Goal: Navigation & Orientation: Find specific page/section

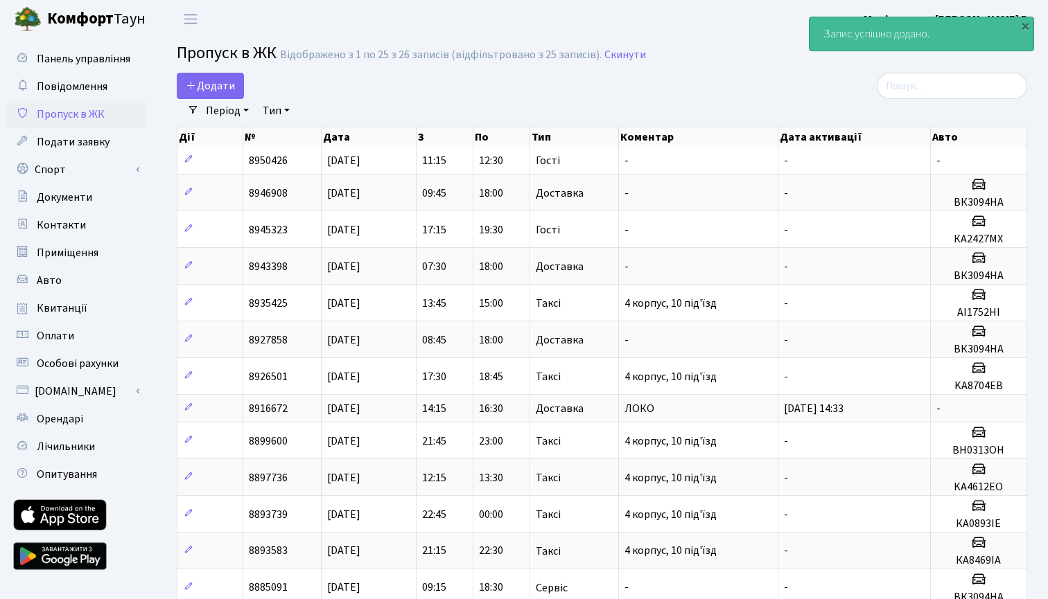
select select "25"
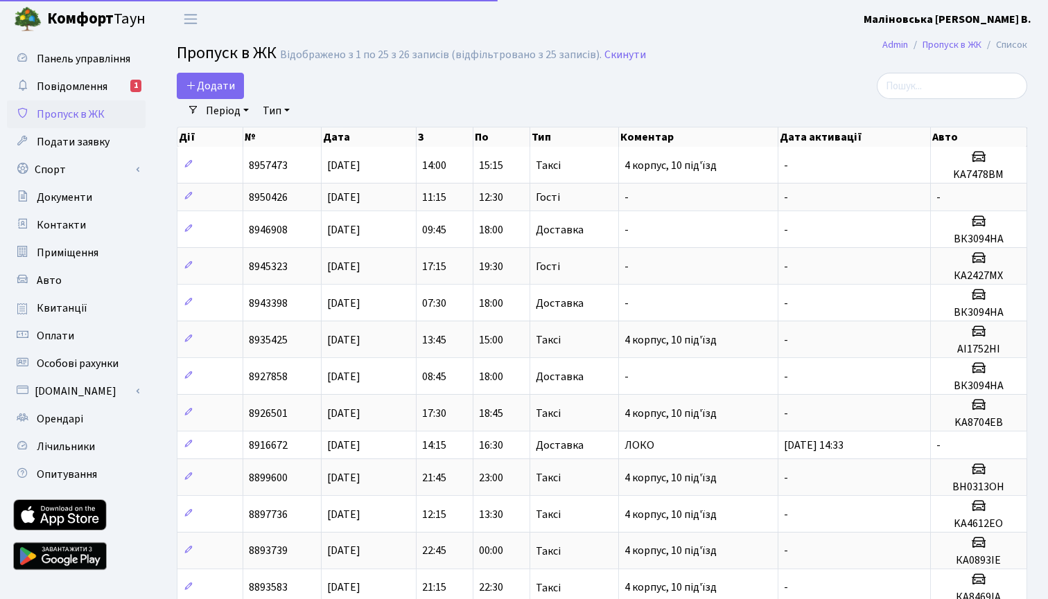
select select "25"
click at [103, 85] on span "Повідомлення" at bounding box center [72, 86] width 71 height 15
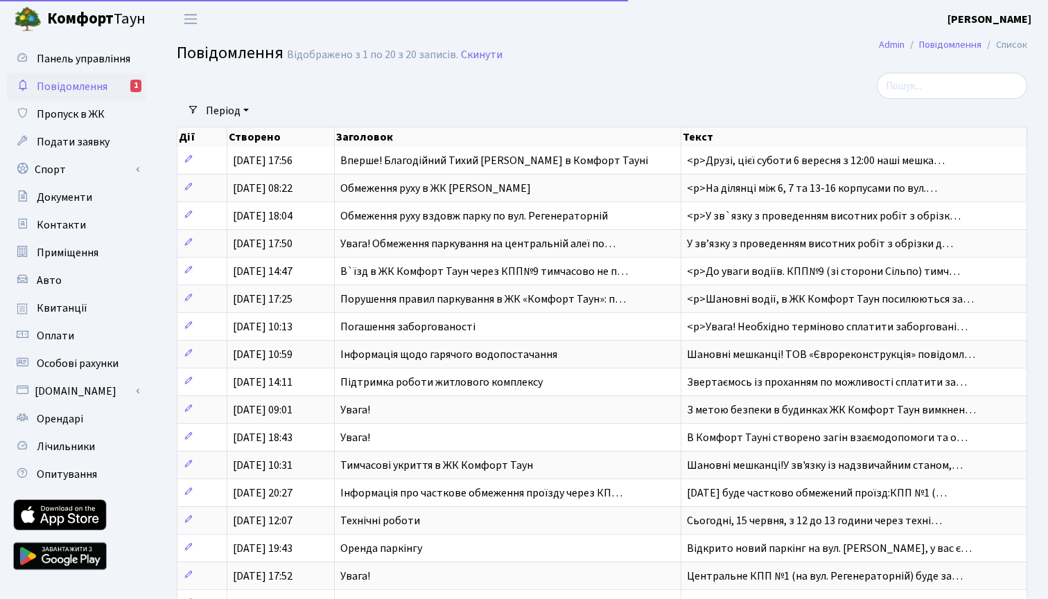
select select "25"
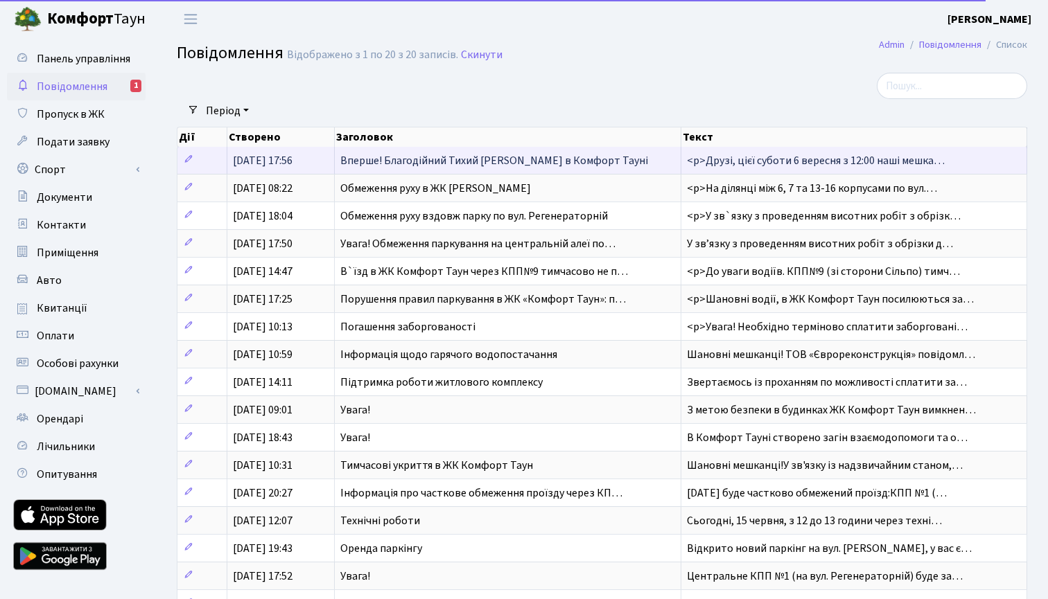
click at [445, 165] on span "Вперше! Благодійний Тихий Маркет в Комфорт Тауні" at bounding box center [494, 160] width 308 height 15
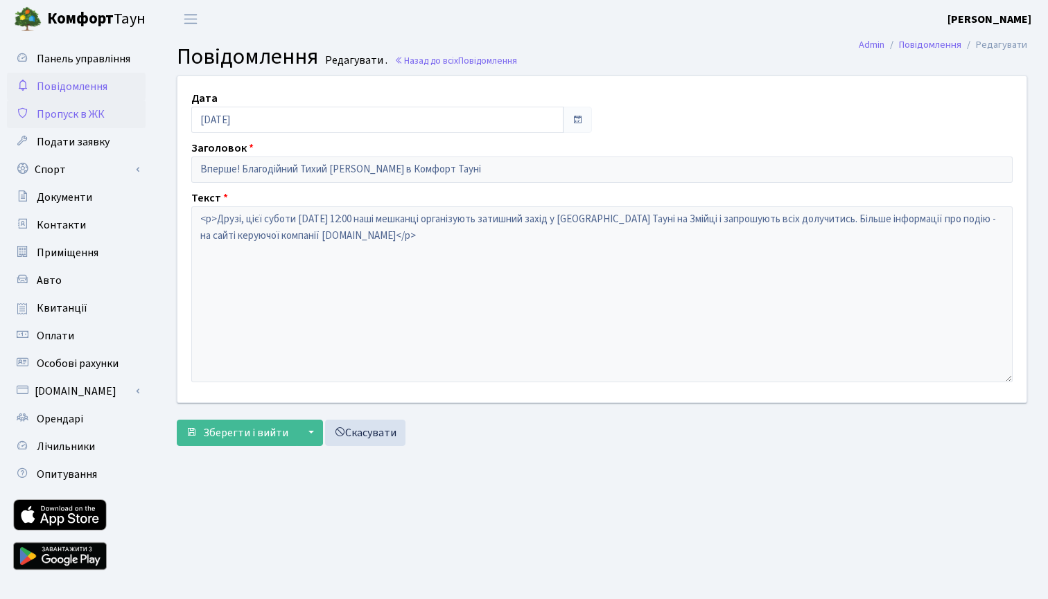
click at [91, 118] on span "Пропуск в ЖК" at bounding box center [71, 114] width 68 height 15
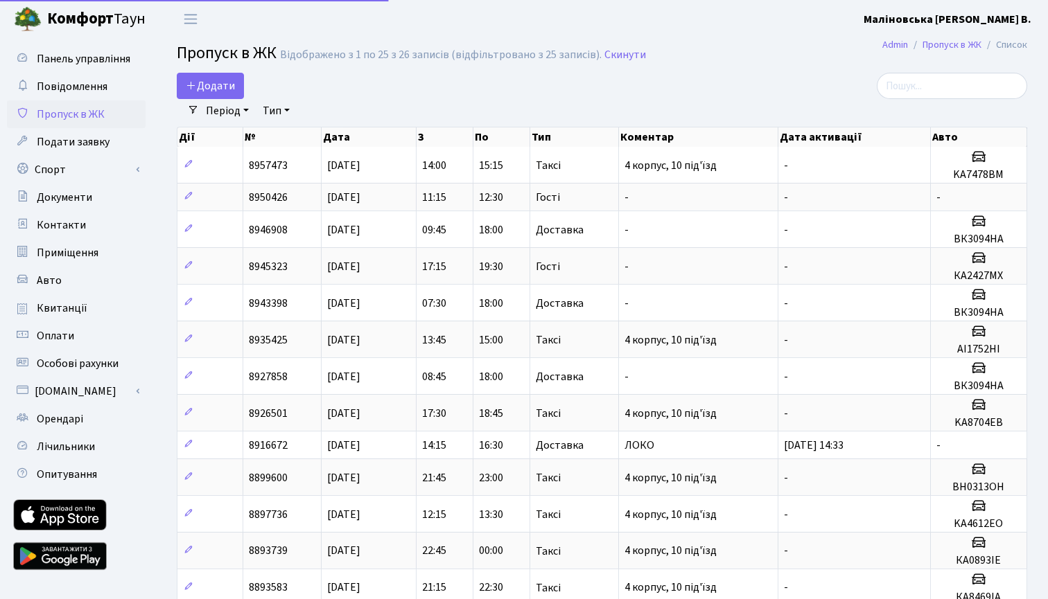
select select "25"
